Goal: Information Seeking & Learning: Learn about a topic

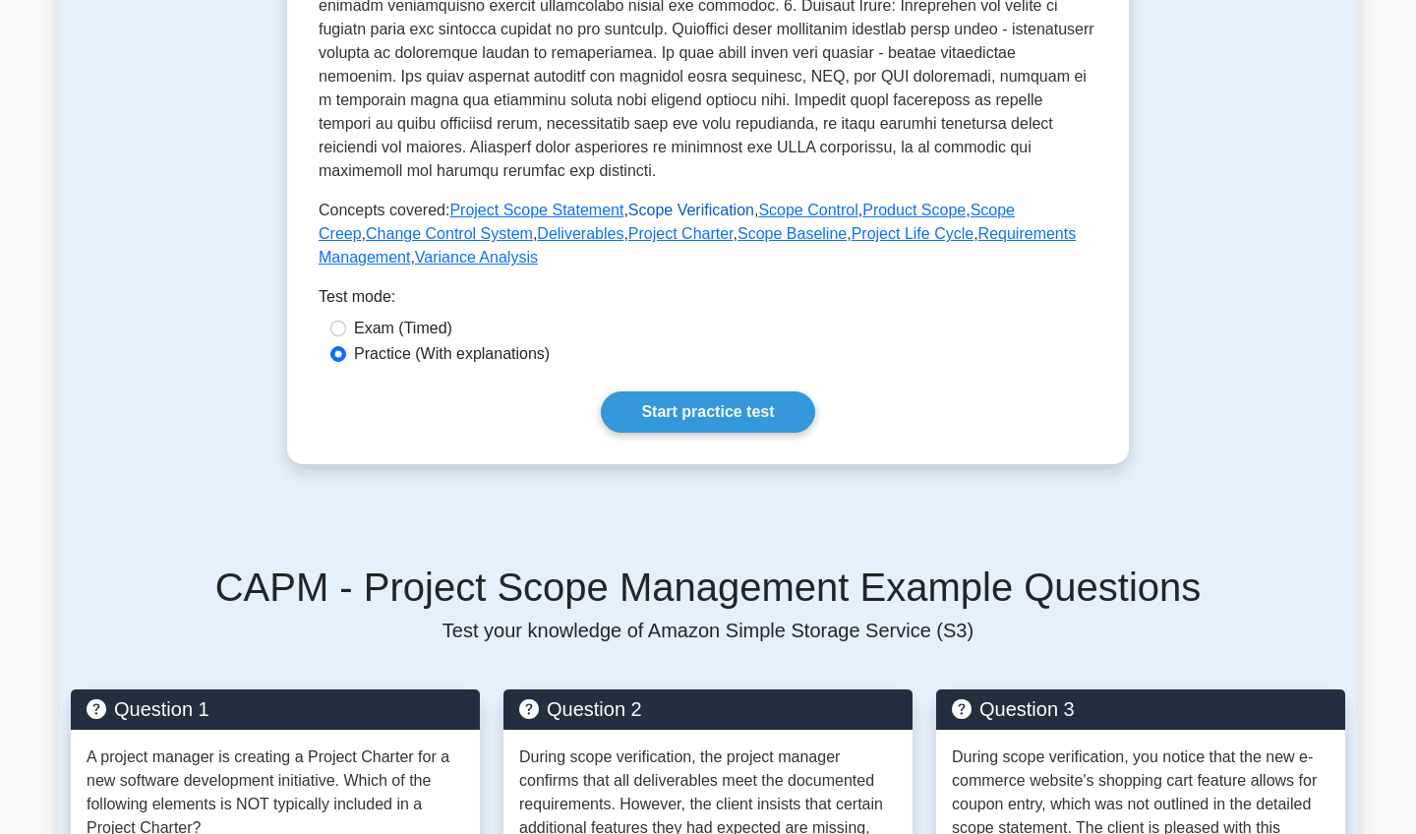
click at [666, 209] on link "Scope Verification" at bounding box center [691, 210] width 126 height 17
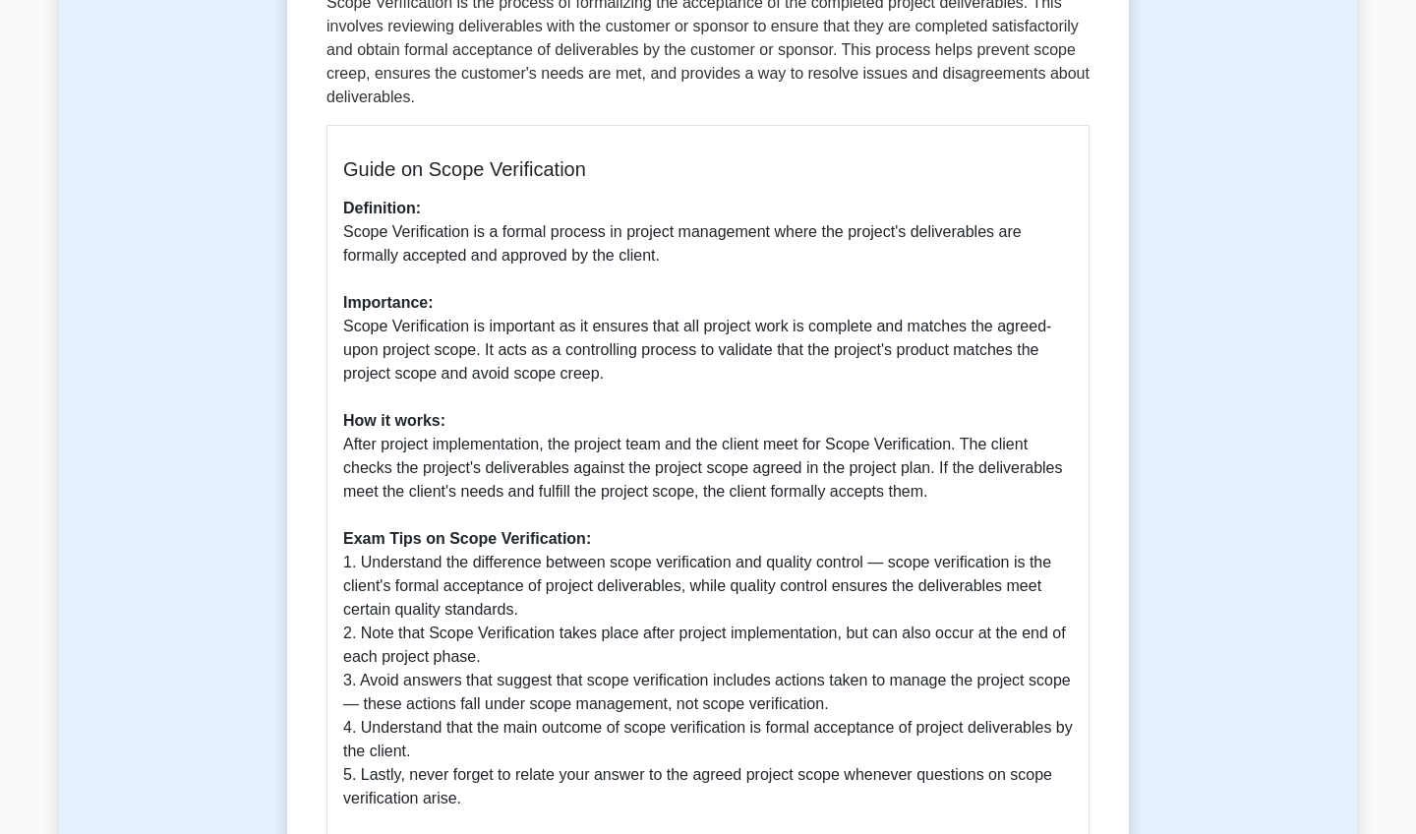
scroll to position [335, 0]
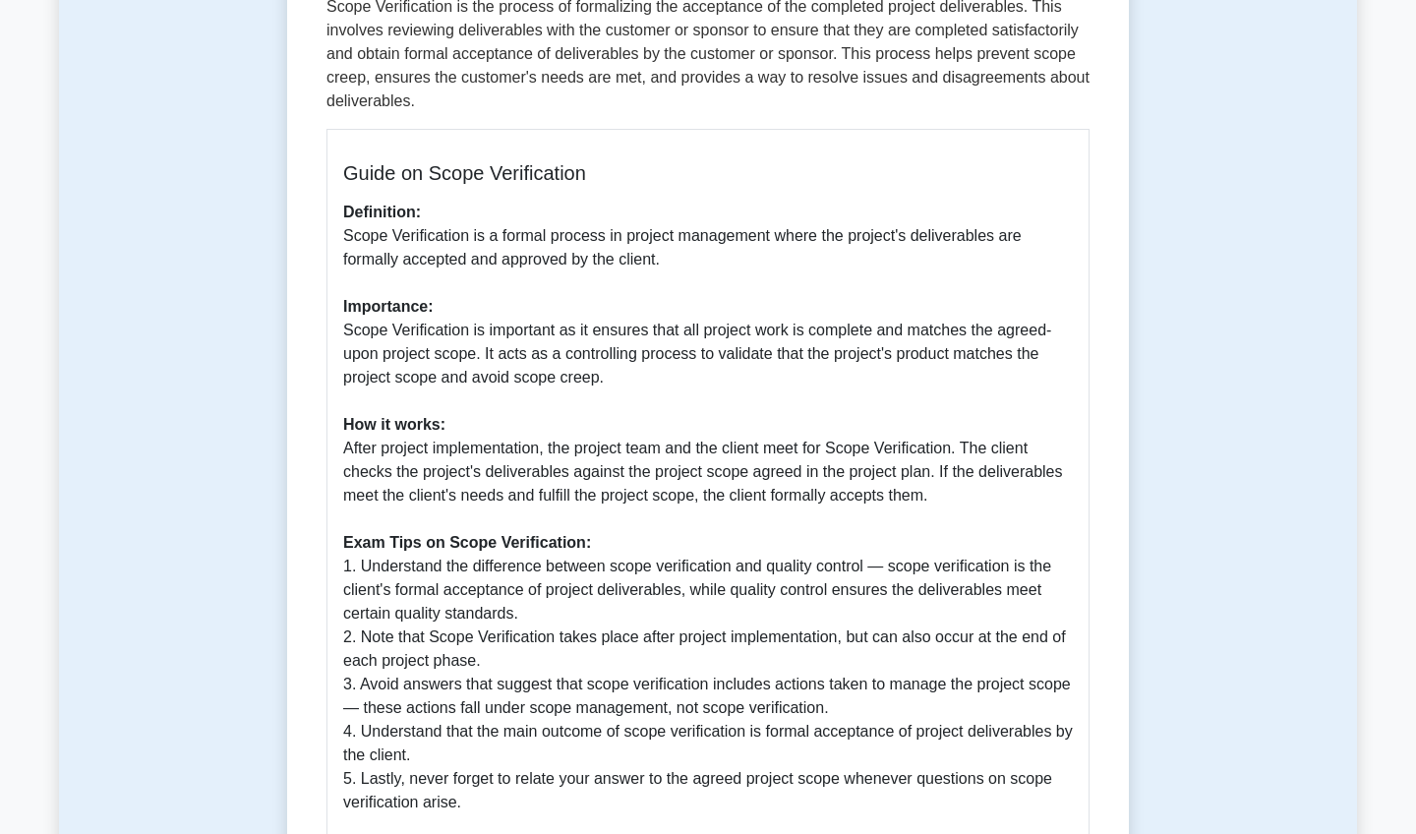
drag, startPoint x: 666, startPoint y: 209, endPoint x: 1190, endPoint y: 257, distance: 526.2
click at [1190, 257] on div "Scope Verification 5 minutes 5 Questions Guide on Scope Verification Definition…" at bounding box center [708, 455] width 1298 height 1282
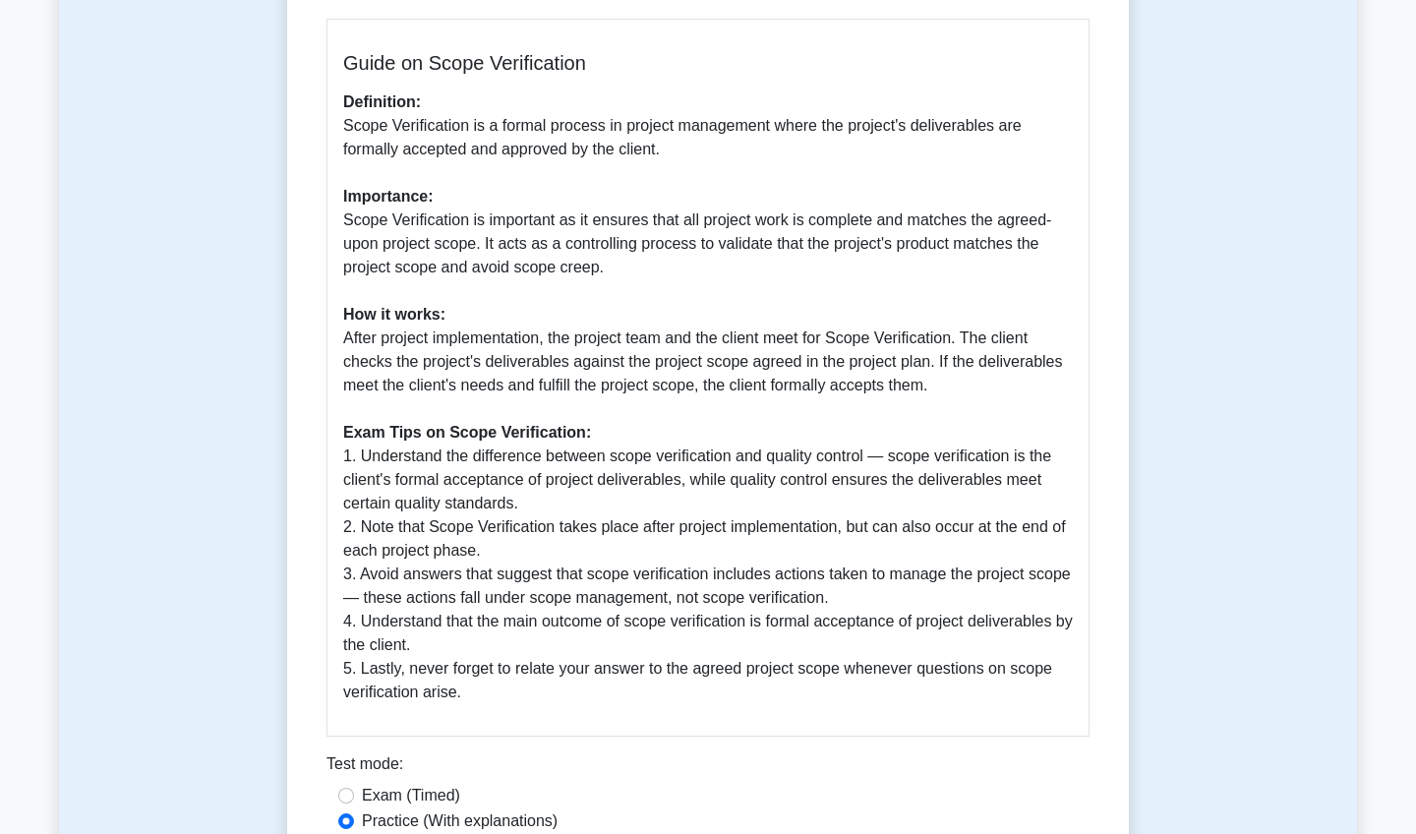
scroll to position [436, 0]
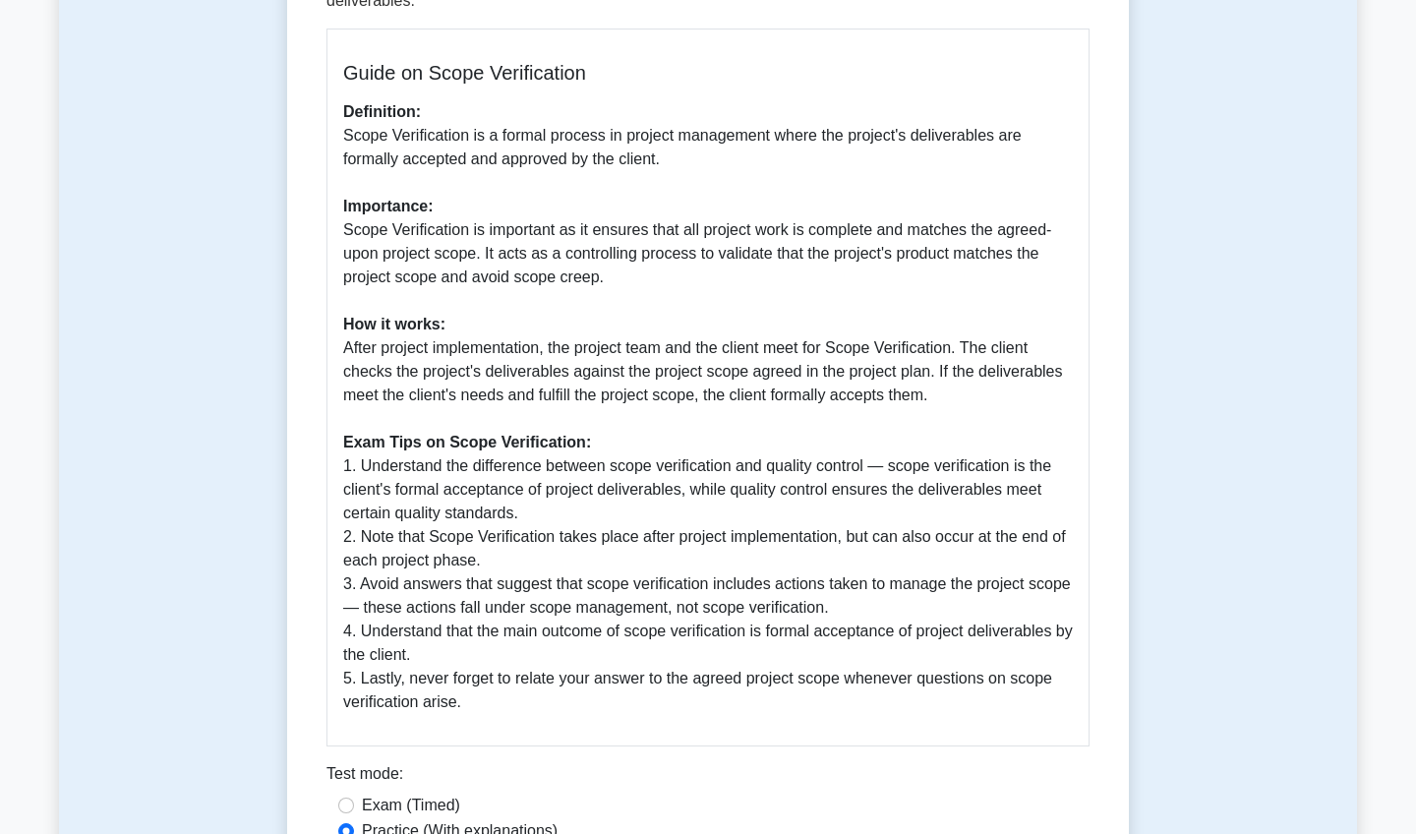
drag, startPoint x: 711, startPoint y: 17, endPoint x: 1182, endPoint y: 294, distance: 546.5
click at [1182, 294] on div "Scope Verification 5 minutes 5 Questions Guide on Scope Verification Definition…" at bounding box center [708, 355] width 1298 height 1282
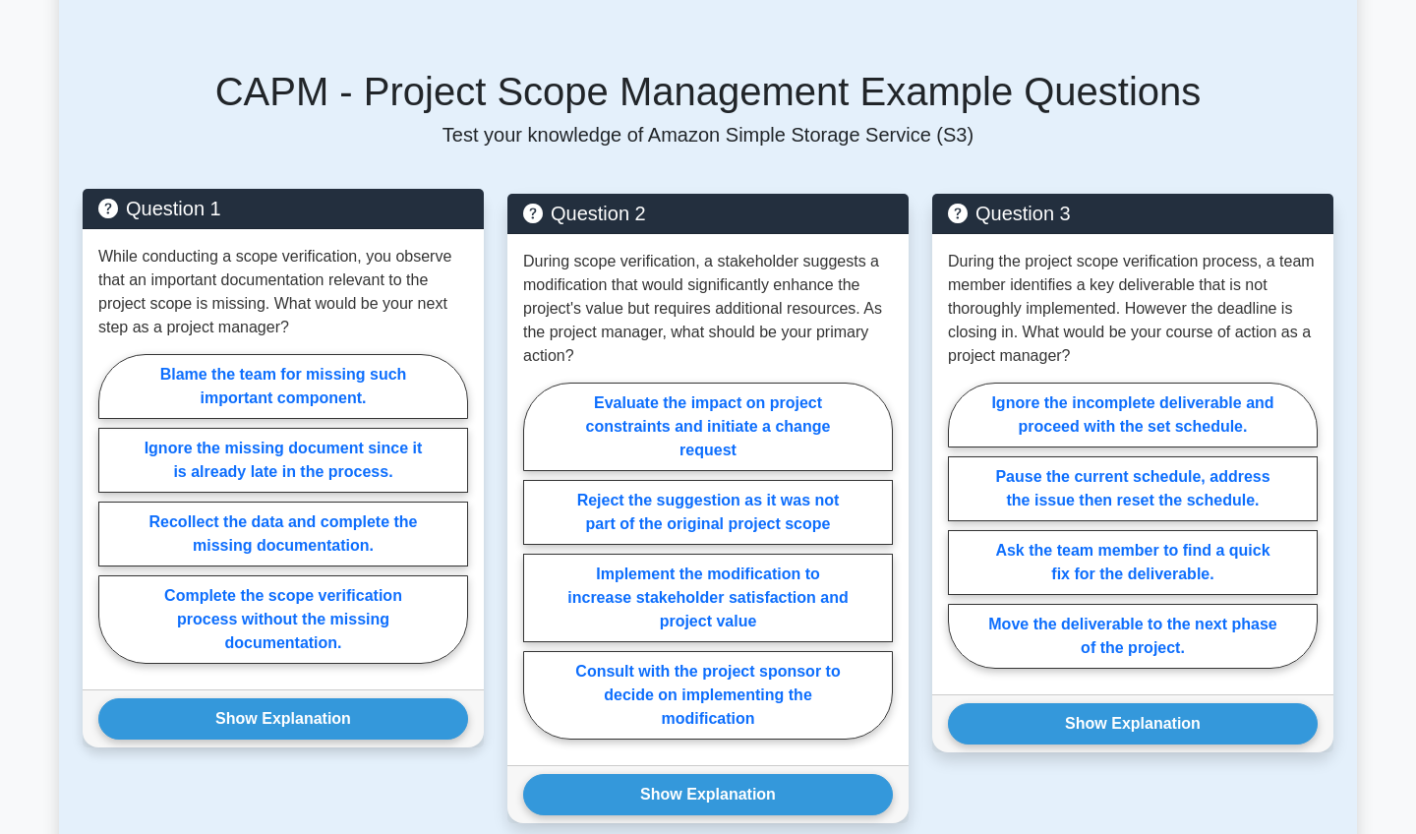
scroll to position [1431, 0]
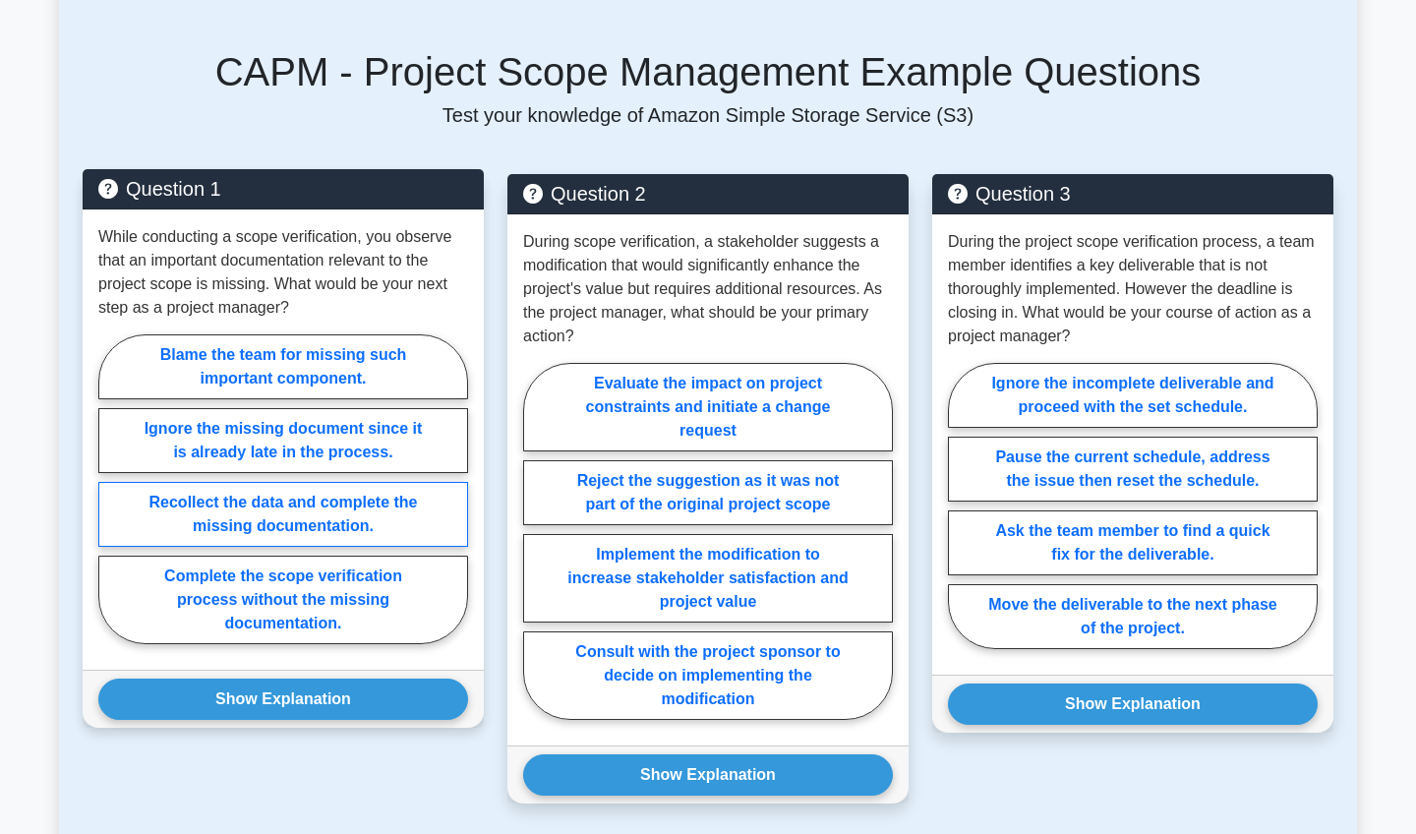
click at [265, 514] on label "Recollect the data and complete the missing documentation." at bounding box center [283, 514] width 370 height 65
click at [111, 501] on input "Recollect the data and complete the missing documentation." at bounding box center [104, 495] width 13 height 13
radio input "true"
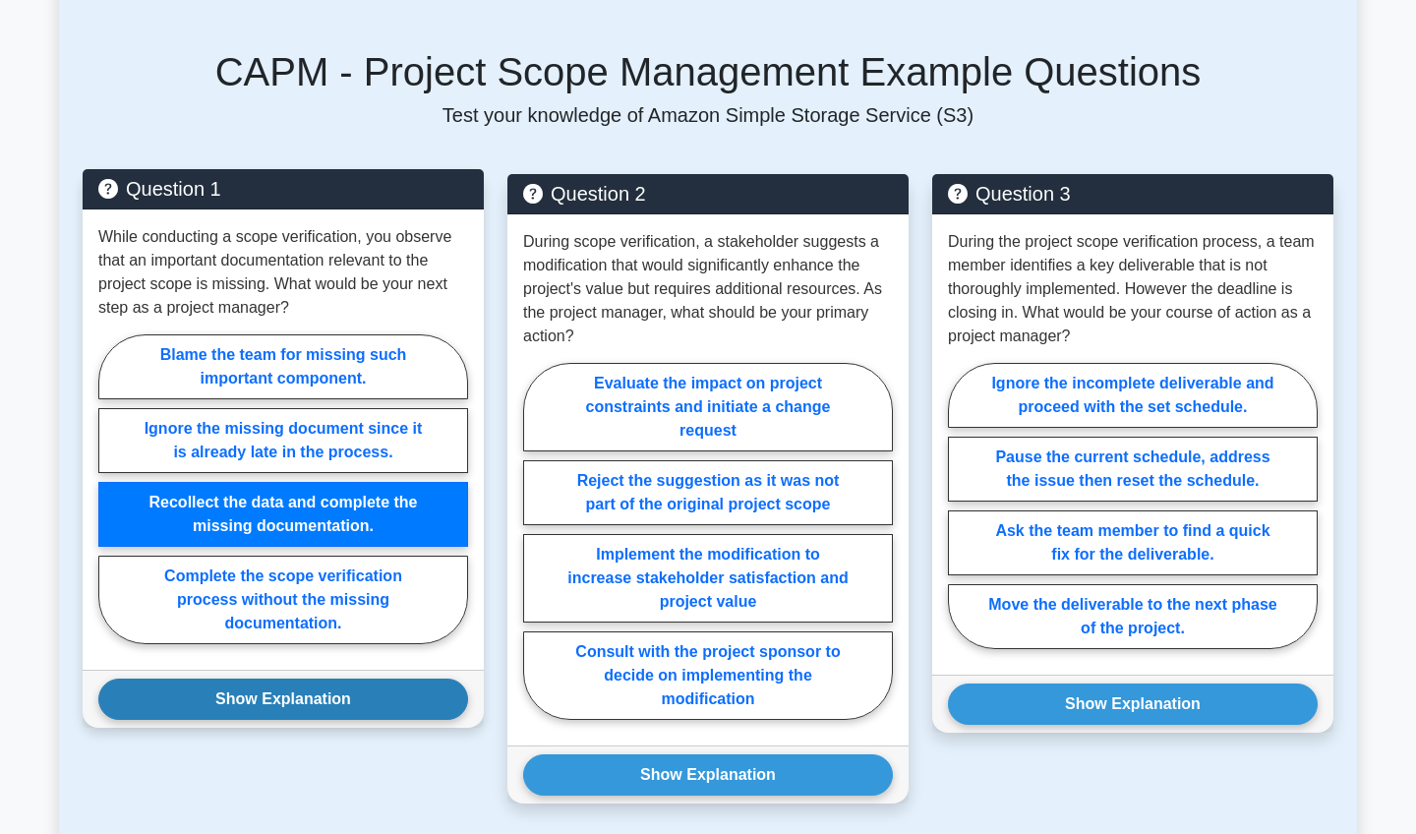
click at [255, 692] on button "Show Explanation" at bounding box center [283, 698] width 370 height 41
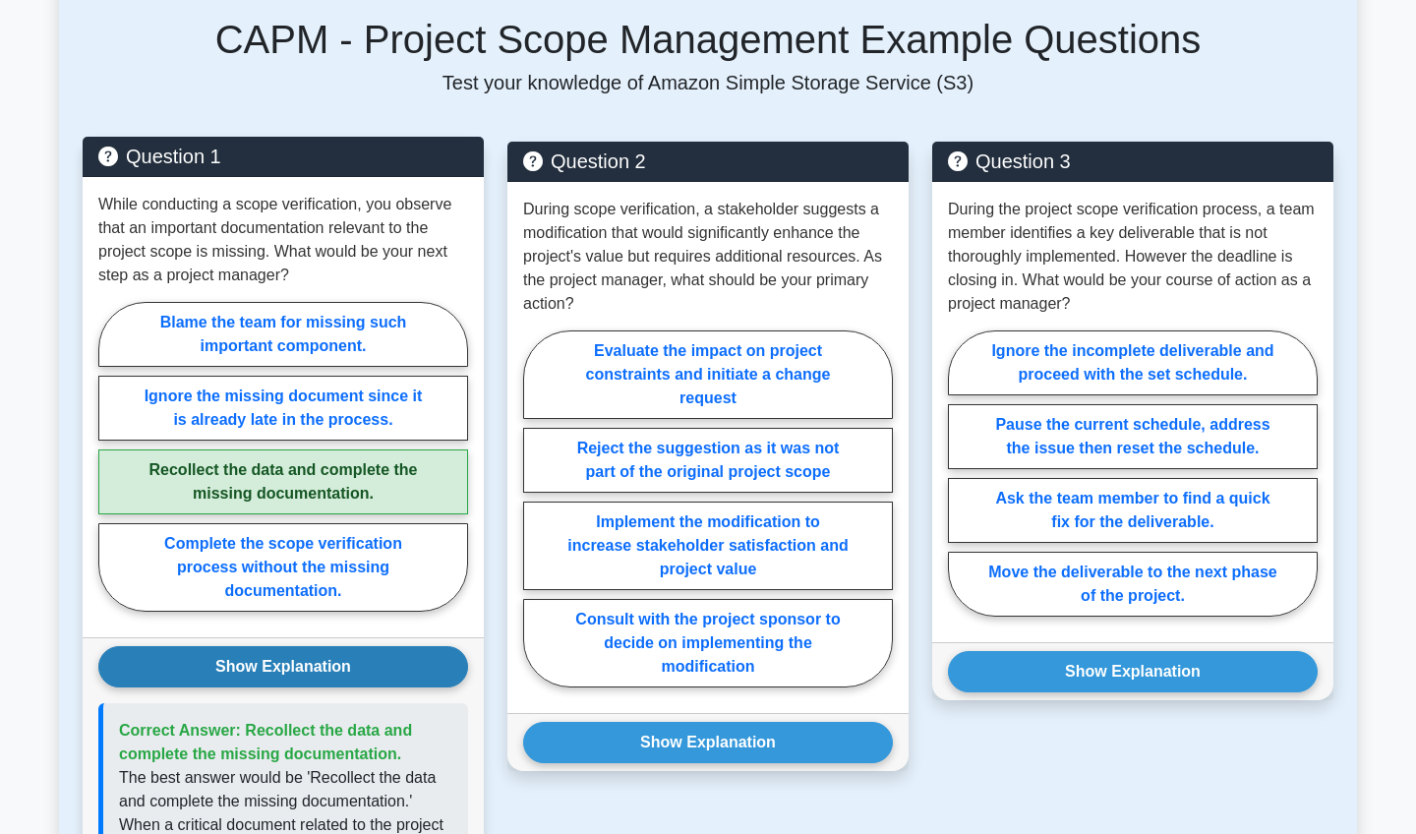
scroll to position [1465, 0]
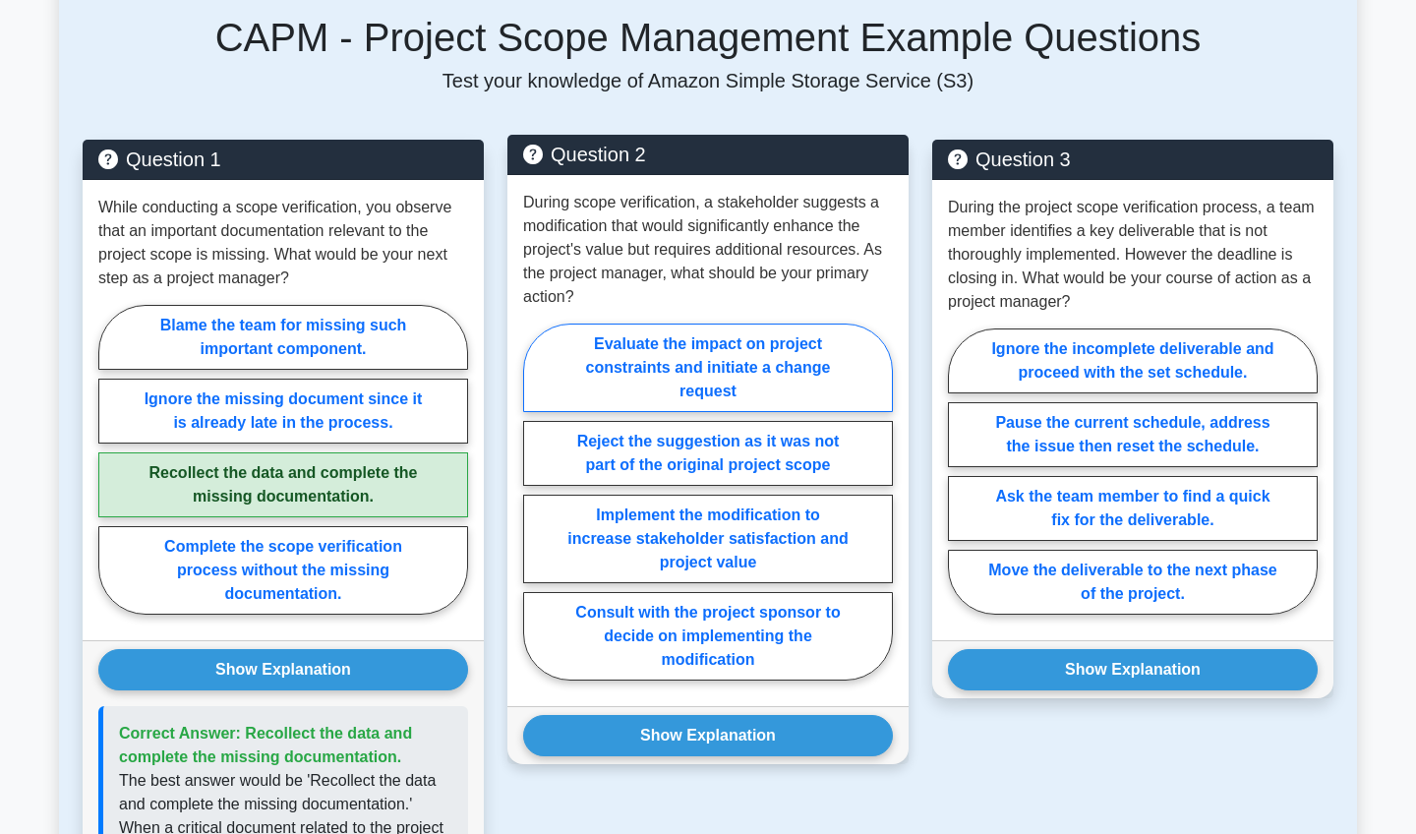
click at [732, 361] on label "Evaluate the impact on project constraints and initiate a change request" at bounding box center [708, 367] width 370 height 88
click at [536, 501] on input "Evaluate the impact on project constraints and initiate a change request" at bounding box center [529, 507] width 13 height 13
radio input "true"
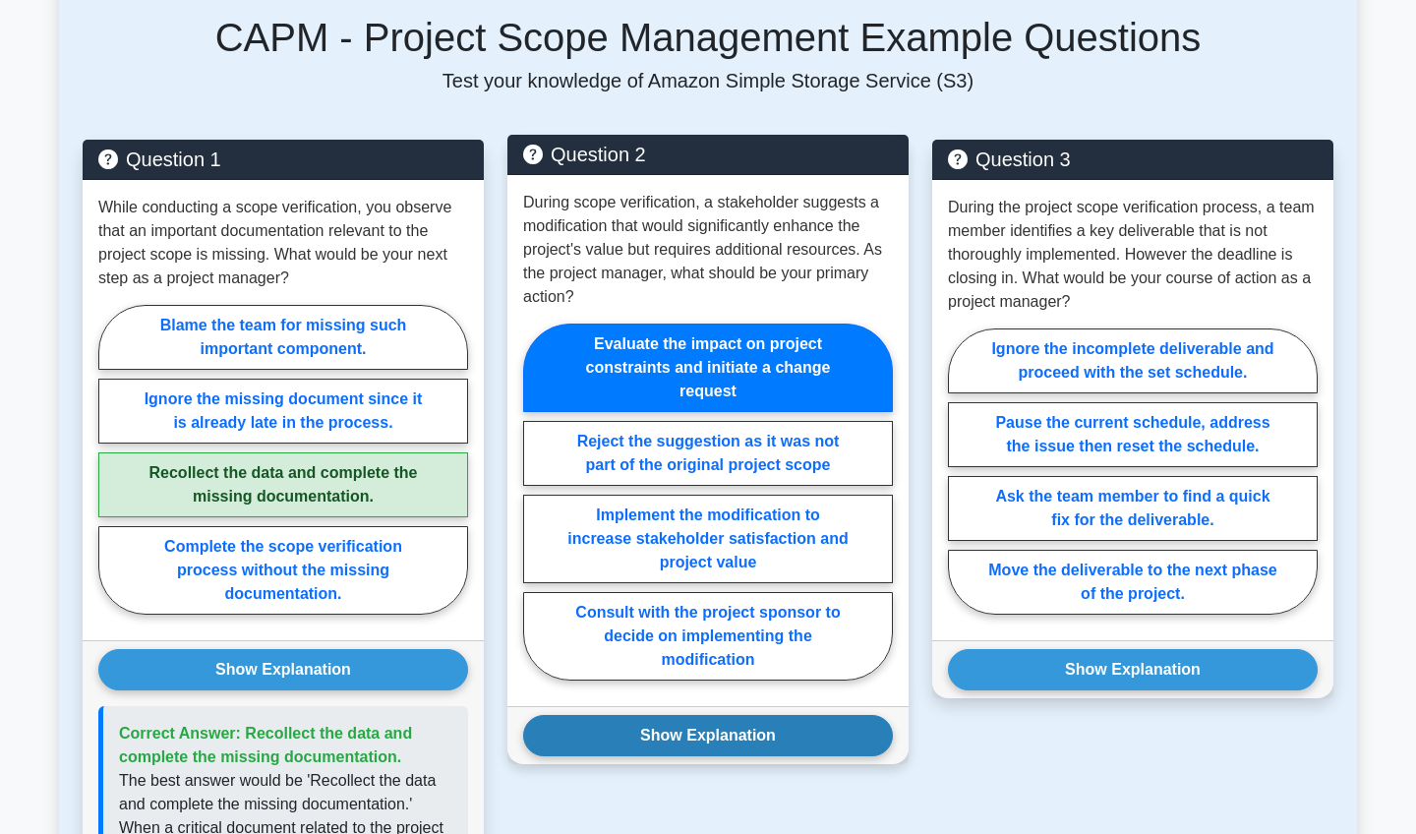
click at [684, 745] on button "Show Explanation" at bounding box center [708, 735] width 370 height 41
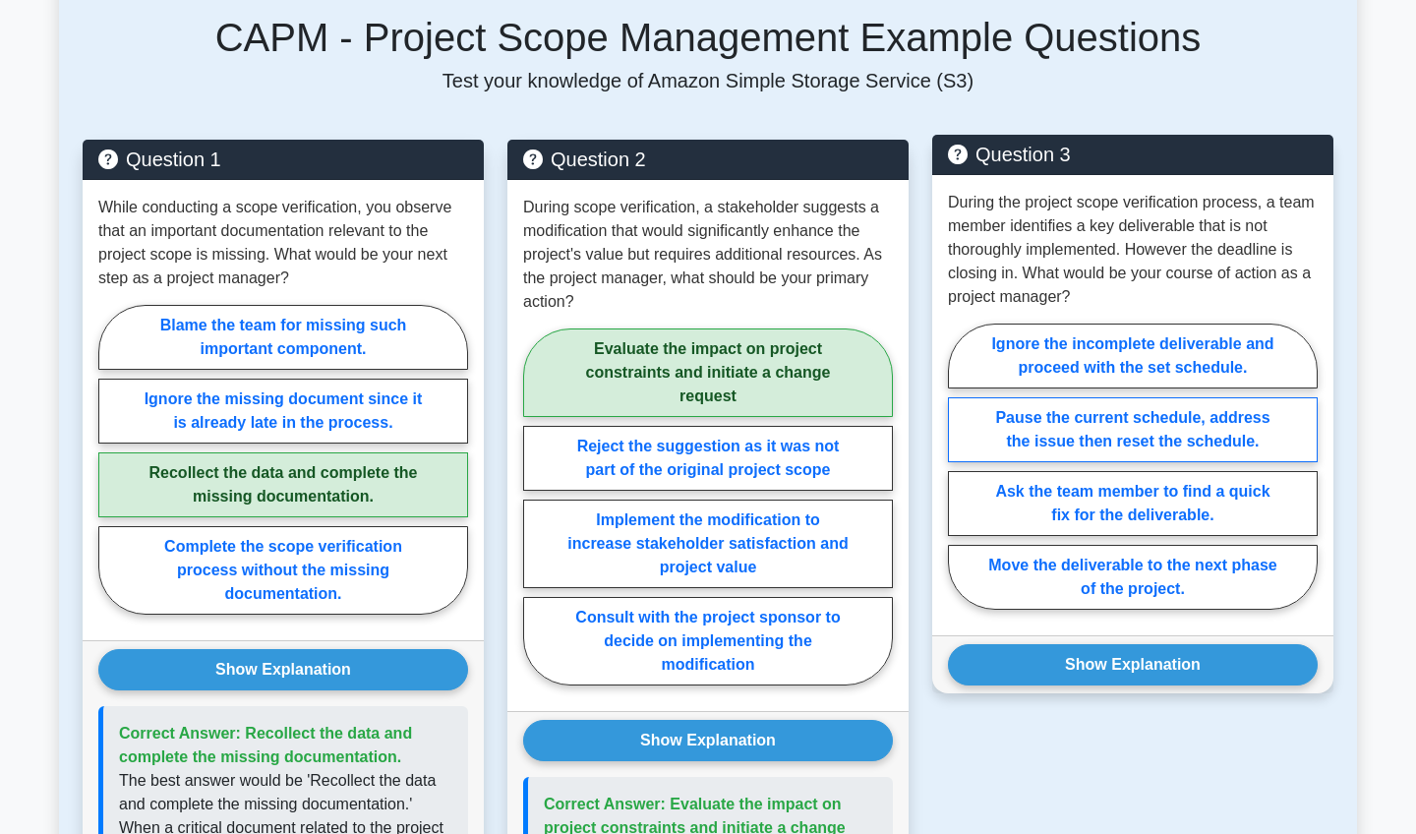
click at [1115, 438] on label "Pause the current schedule, address the issue then reset the schedule." at bounding box center [1133, 429] width 370 height 65
click at [961, 466] on input "Pause the current schedule, address the issue then reset the schedule." at bounding box center [954, 472] width 13 height 13
radio input "true"
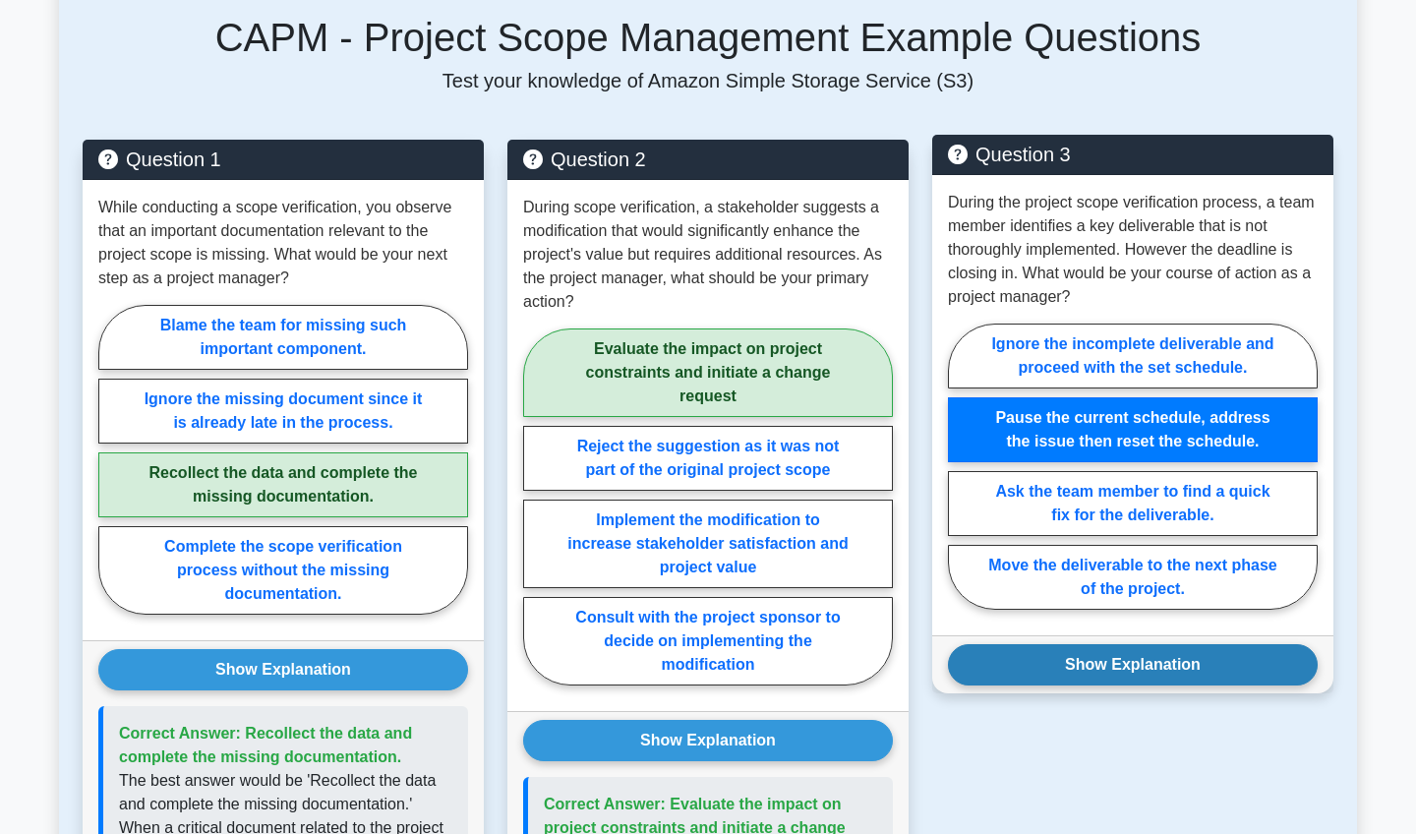
click at [1113, 676] on button "Show Explanation" at bounding box center [1133, 664] width 370 height 41
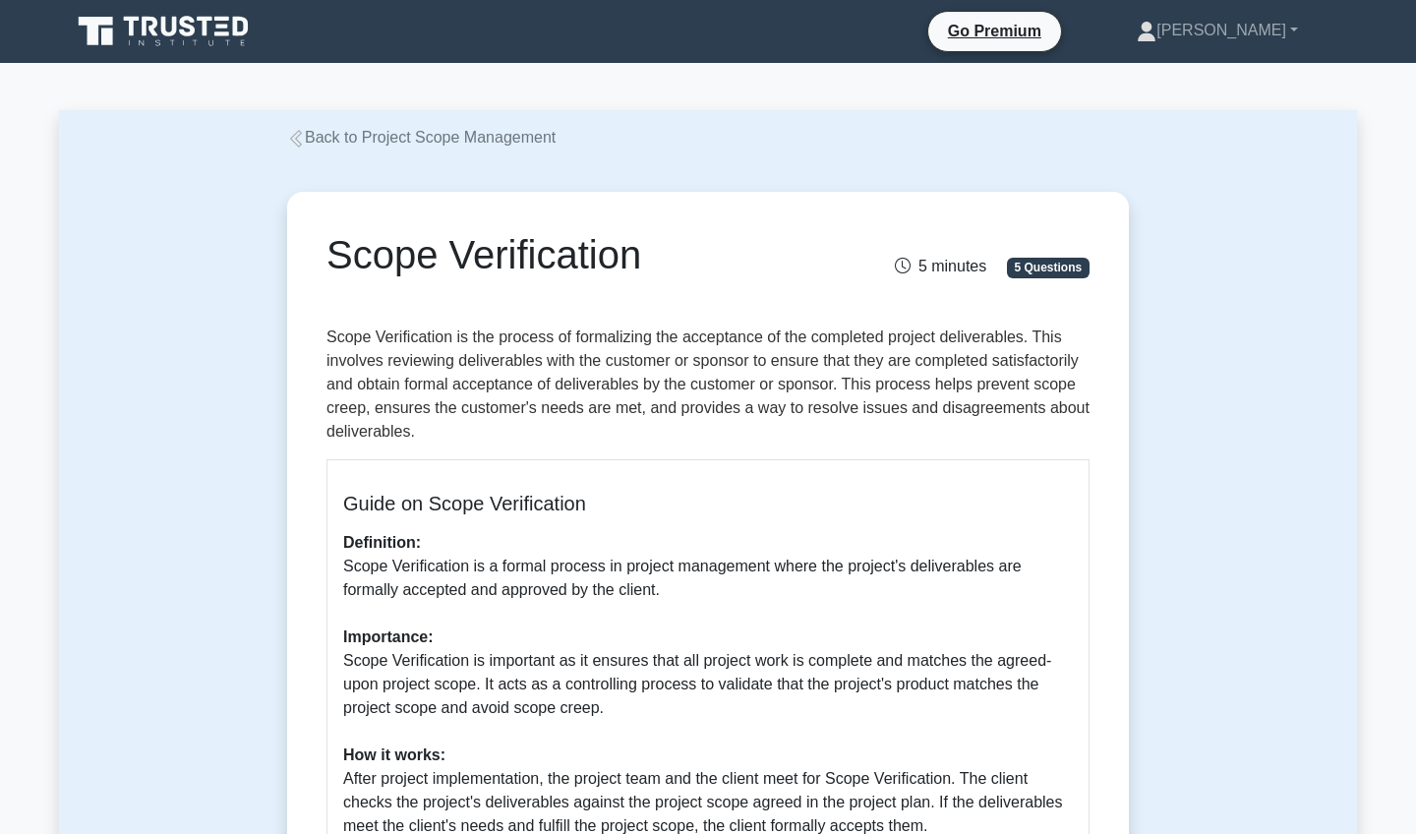
scroll to position [0, 0]
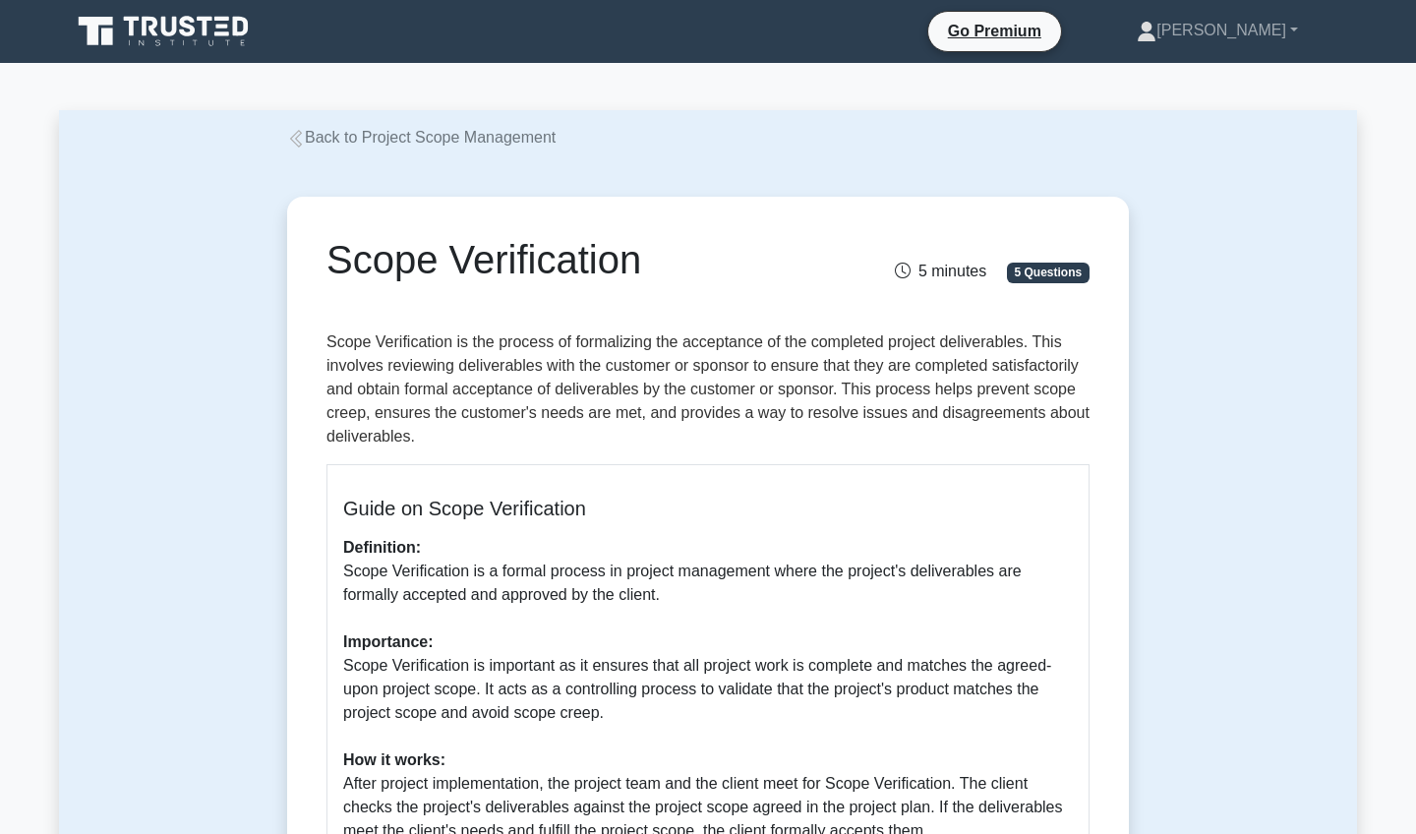
click at [303, 131] on icon at bounding box center [296, 139] width 18 height 18
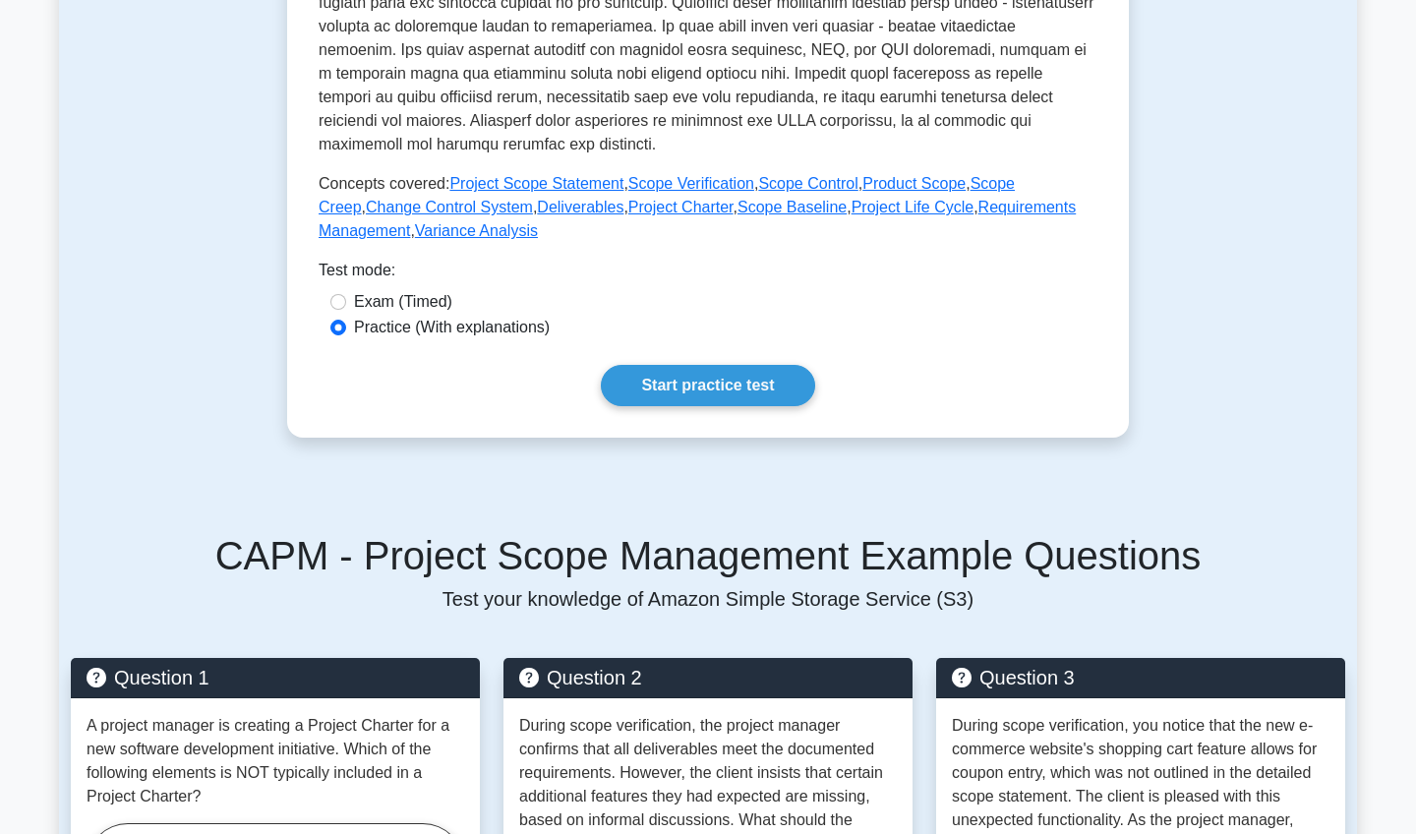
scroll to position [763, 1]
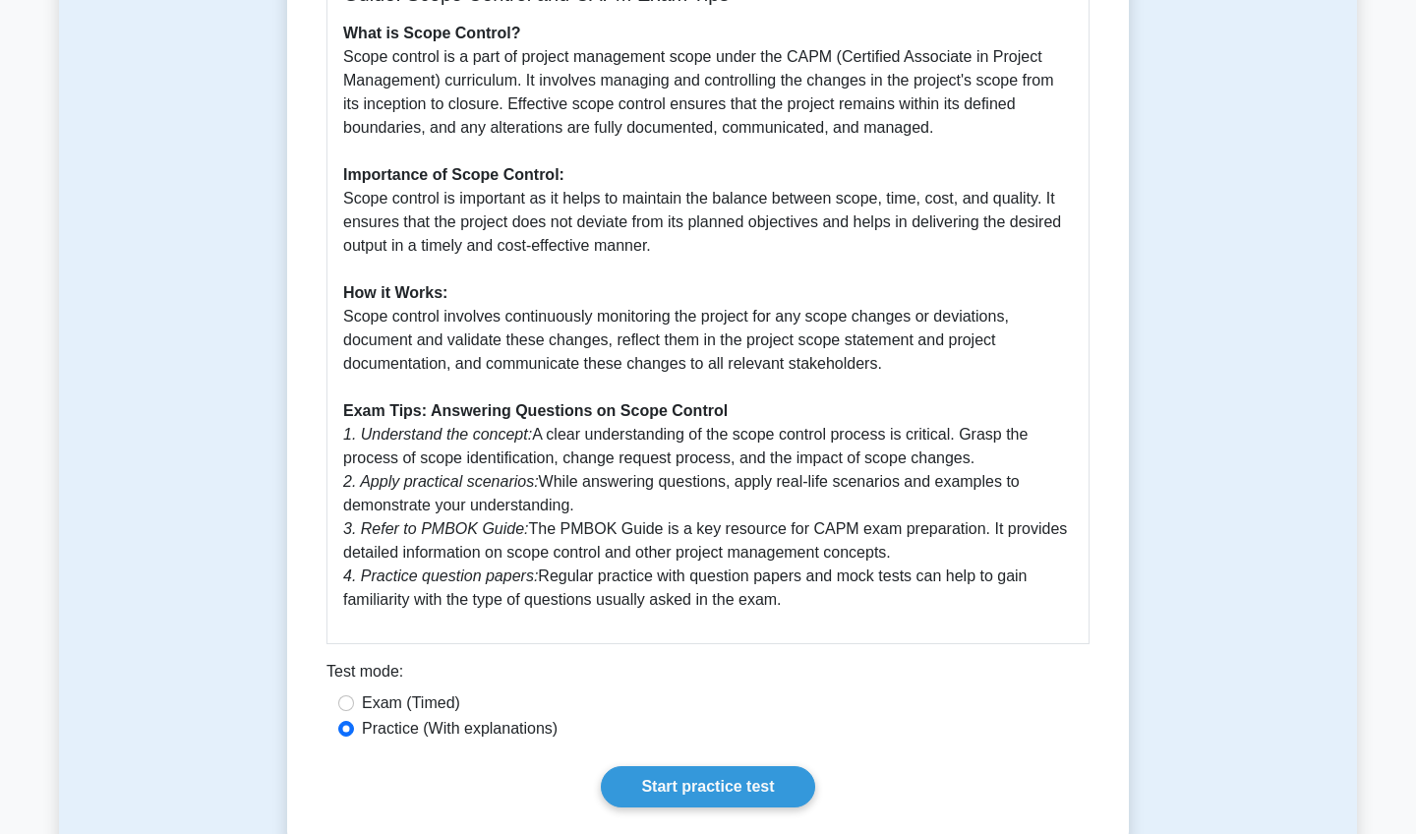
scroll to position [533, 0]
